Goal: Information Seeking & Learning: Learn about a topic

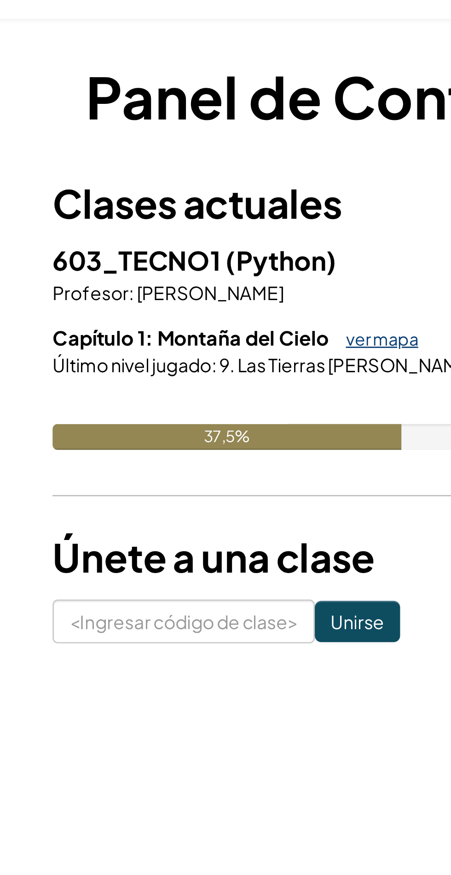
click at [175, 147] on font "ver mapa" at bounding box center [177, 146] width 26 height 7
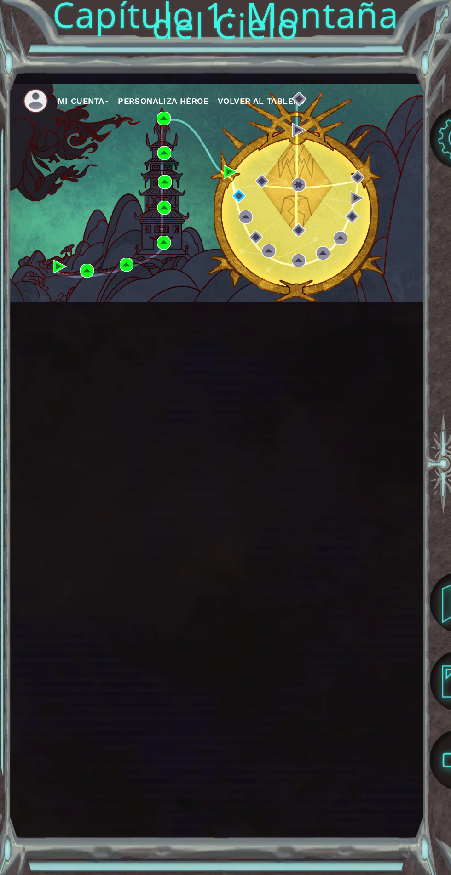
scroll to position [12, 0]
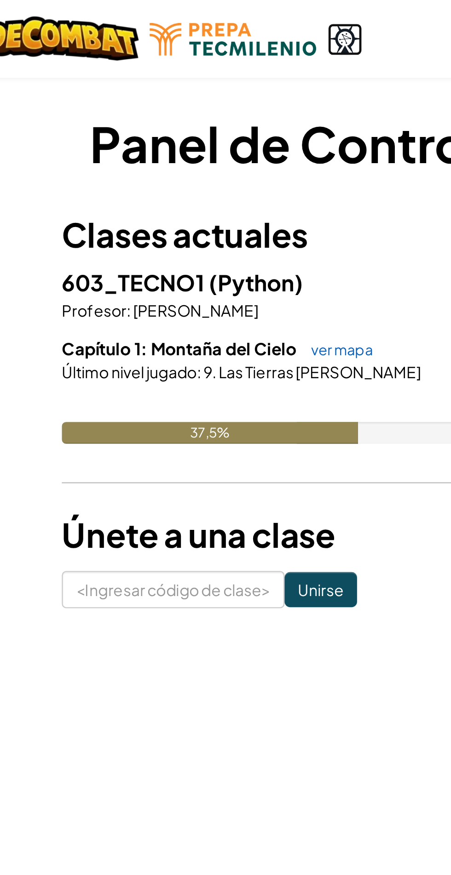
click at [175, 16] on img at bounding box center [178, 17] width 15 height 14
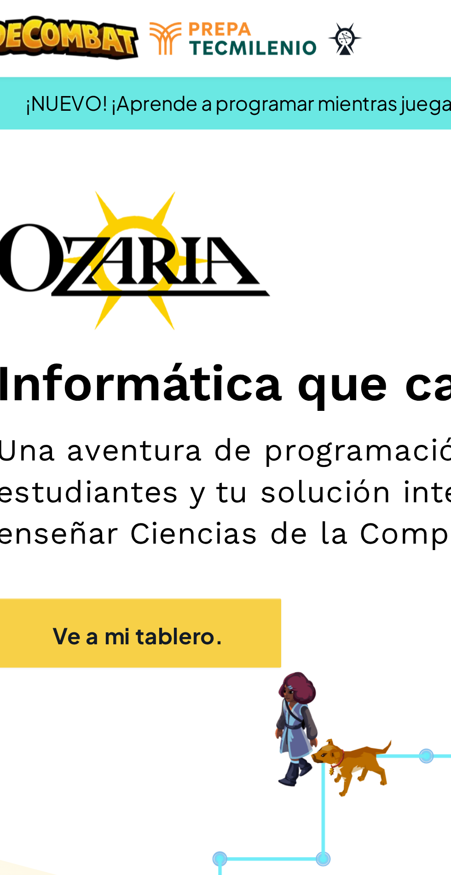
scroll to position [0, 0]
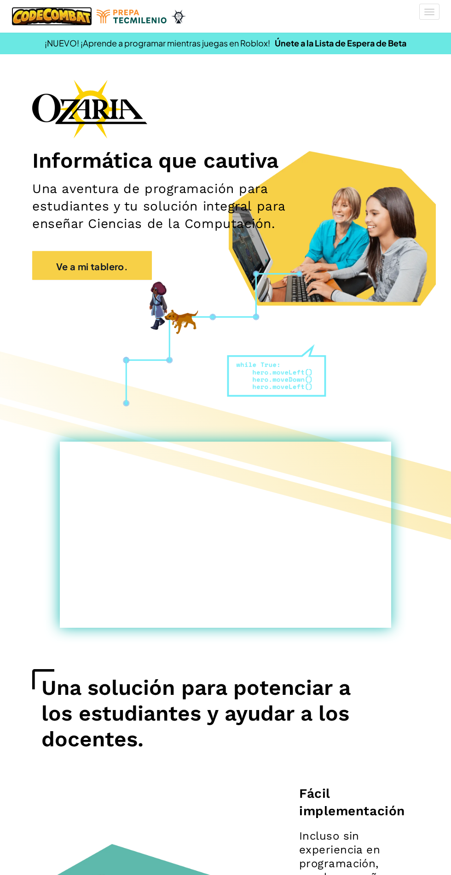
click at [58, 18] on img at bounding box center [51, 16] width 80 height 19
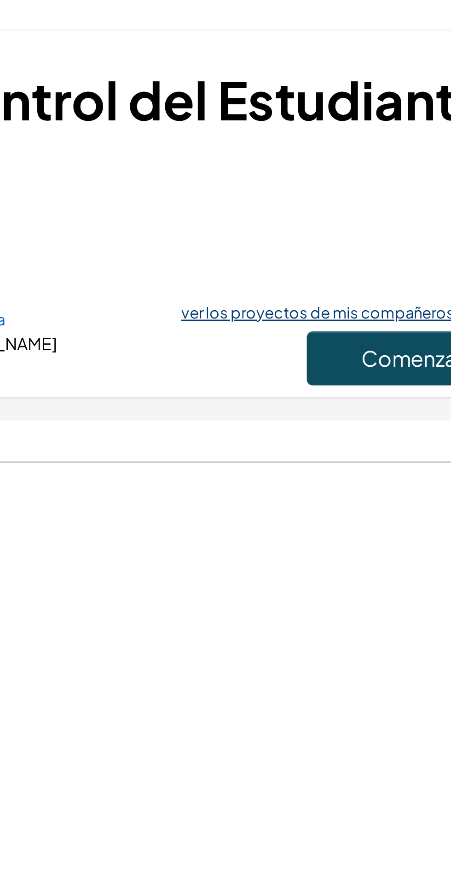
click at [291, 146] on font "ver los proyectos de mis compañeros de clase" at bounding box center [325, 143] width 132 height 7
